Goal: Task Accomplishment & Management: Complete application form

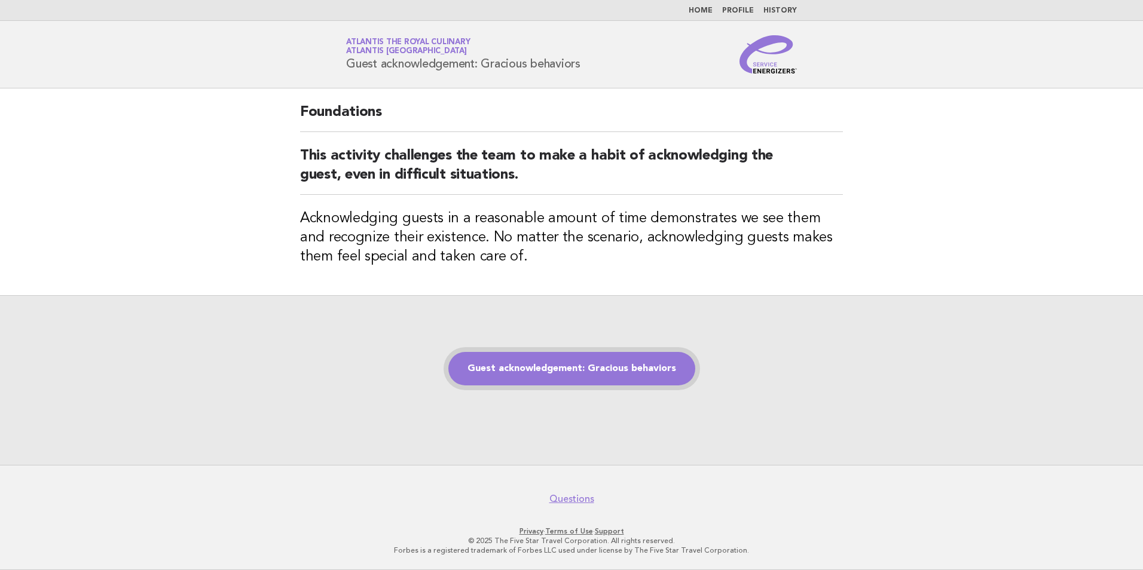
drag, startPoint x: 0, startPoint y: 0, endPoint x: 547, endPoint y: 370, distance: 660.7
click at [547, 370] on link "Guest acknowledgement: Gracious behaviors" at bounding box center [571, 368] width 247 height 33
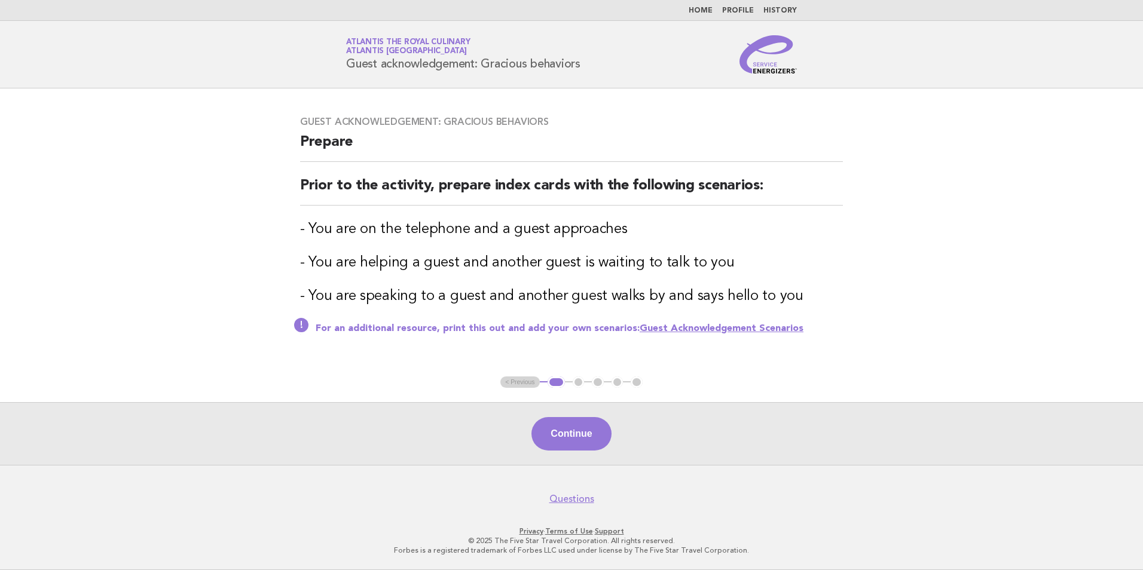
click at [527, 381] on ul "< Previous 1 2 3 4 5" at bounding box center [571, 382] width 142 height 12
click at [521, 381] on ul "< Previous 1 2 3 4 5" at bounding box center [571, 382] width 142 height 12
click at [589, 439] on button "Continue" at bounding box center [570, 433] width 79 height 33
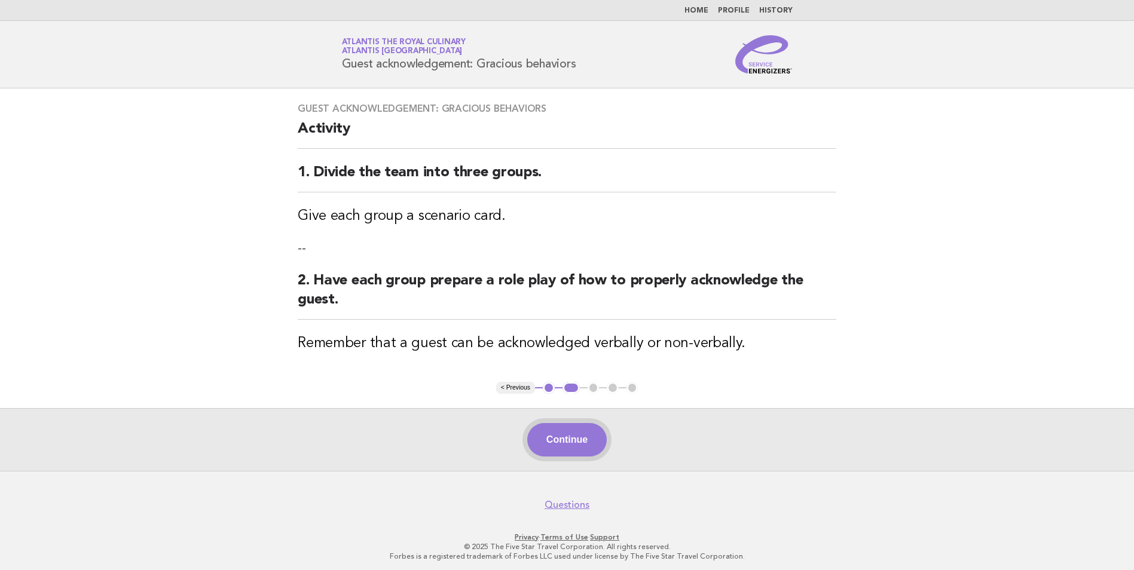
click at [570, 446] on button "Continue" at bounding box center [566, 439] width 79 height 33
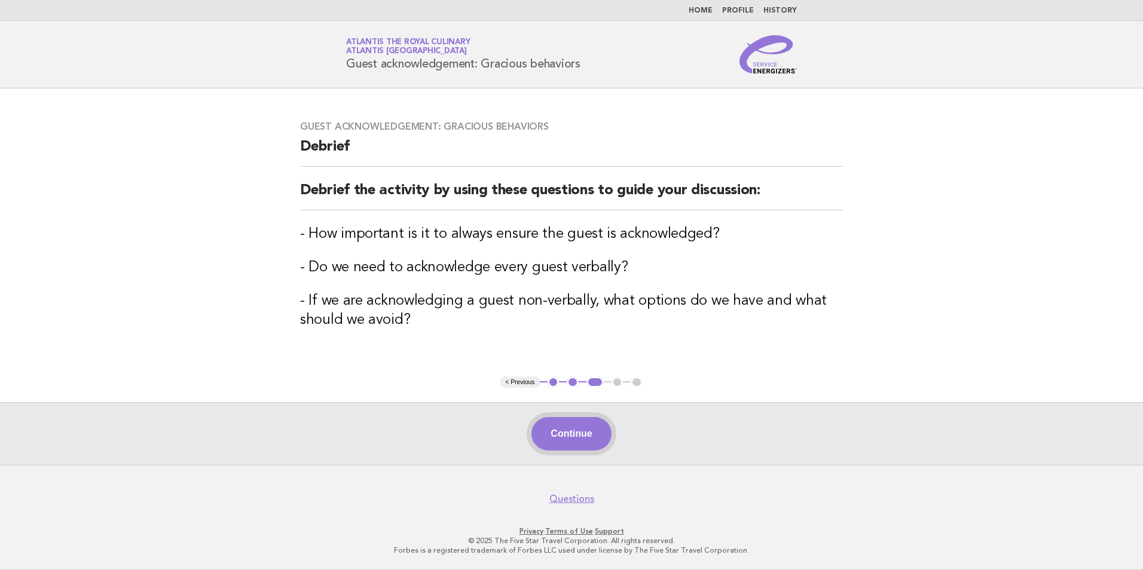
click at [583, 448] on button "Continue" at bounding box center [570, 433] width 79 height 33
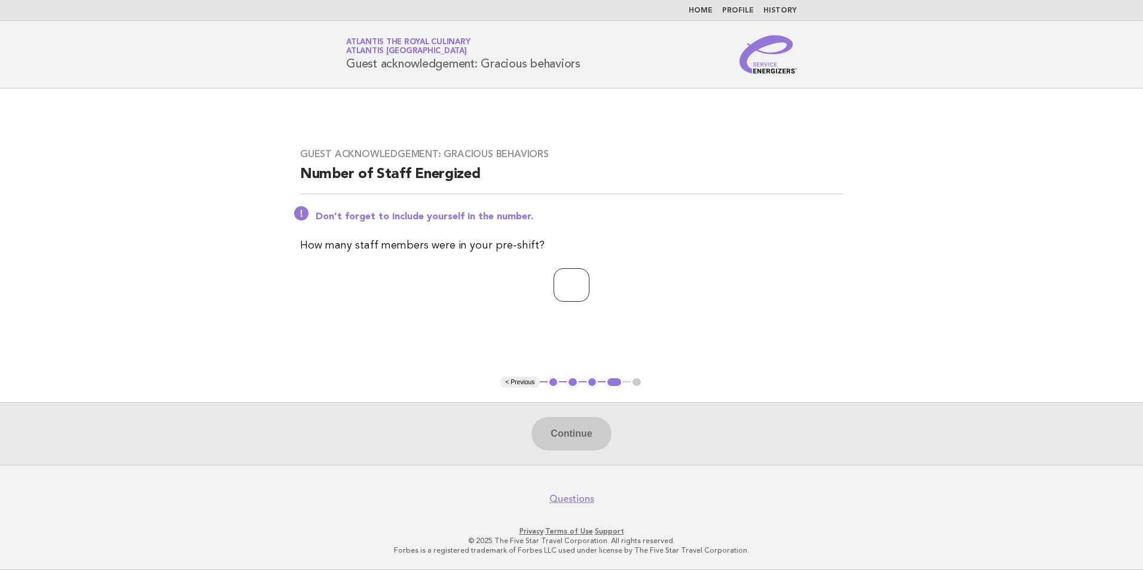
click at [586, 285] on input "number" at bounding box center [571, 284] width 36 height 33
type input "*"
click at [564, 451] on button "Continue" at bounding box center [570, 433] width 79 height 33
